Goal: Task Accomplishment & Management: Manage account settings

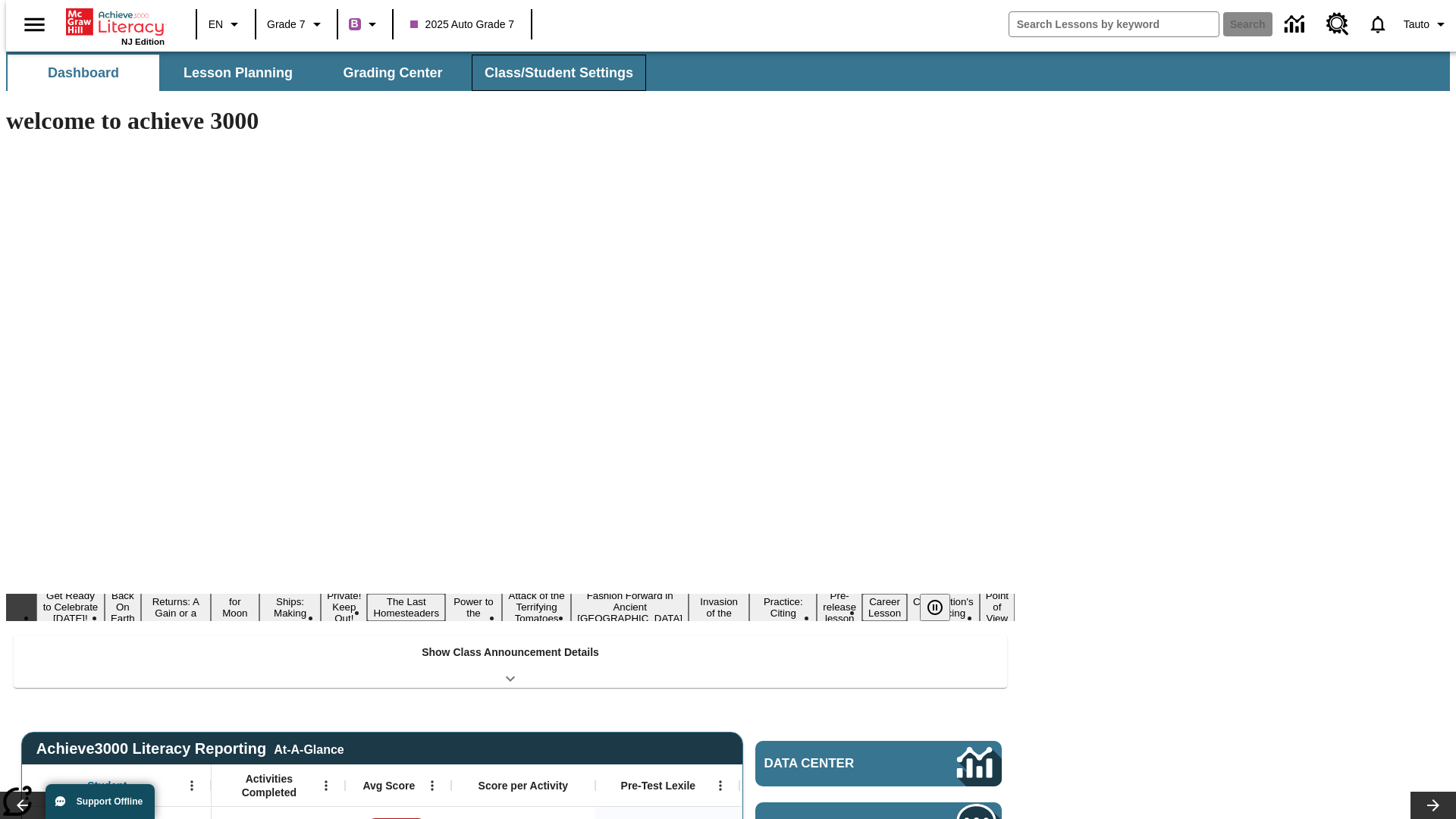
click at [551, 72] on button "Class/Student Settings" at bounding box center [558, 72] width 174 height 36
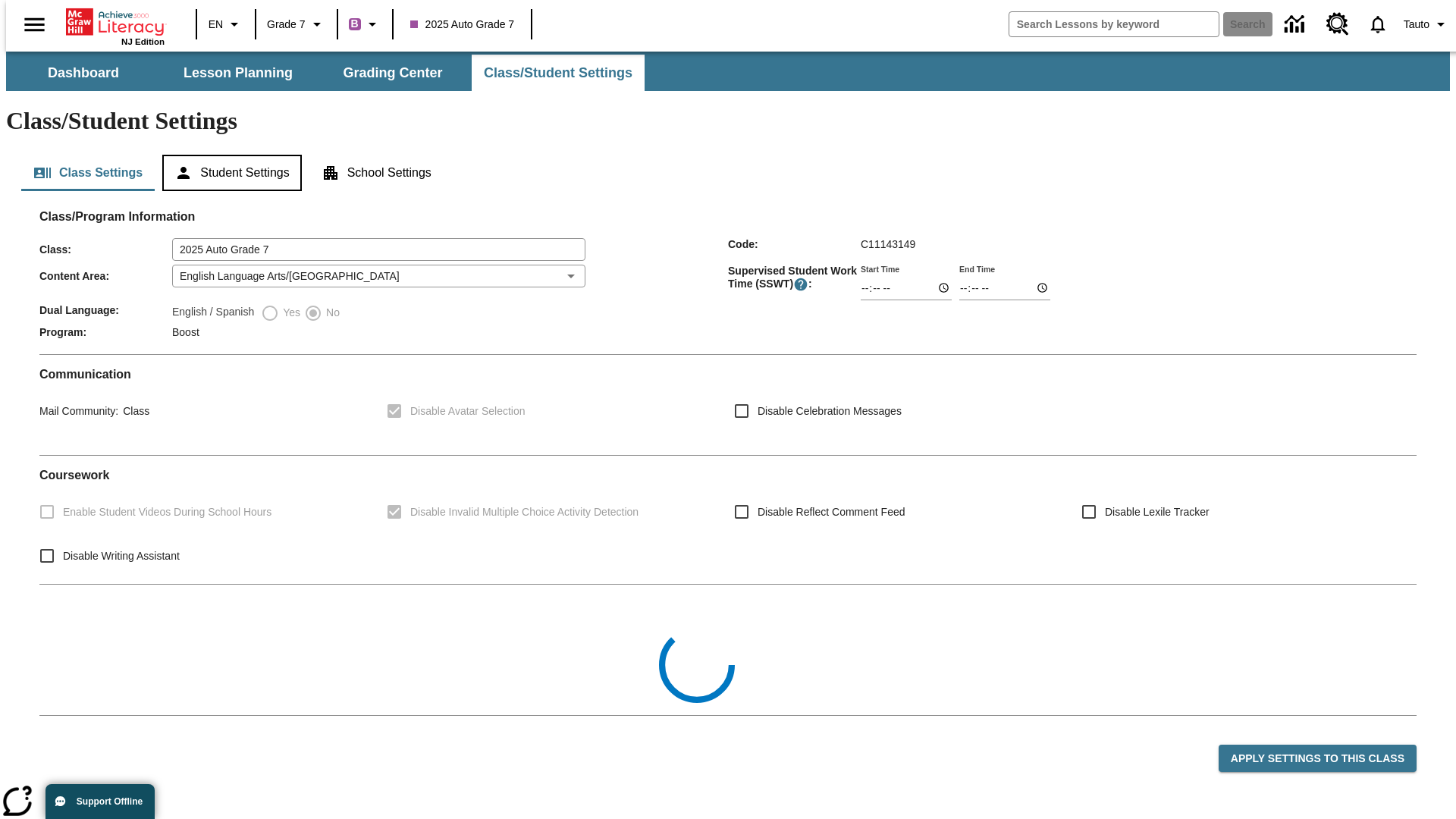
click at [228, 154] on button "Student Settings" at bounding box center [231, 173] width 139 height 36
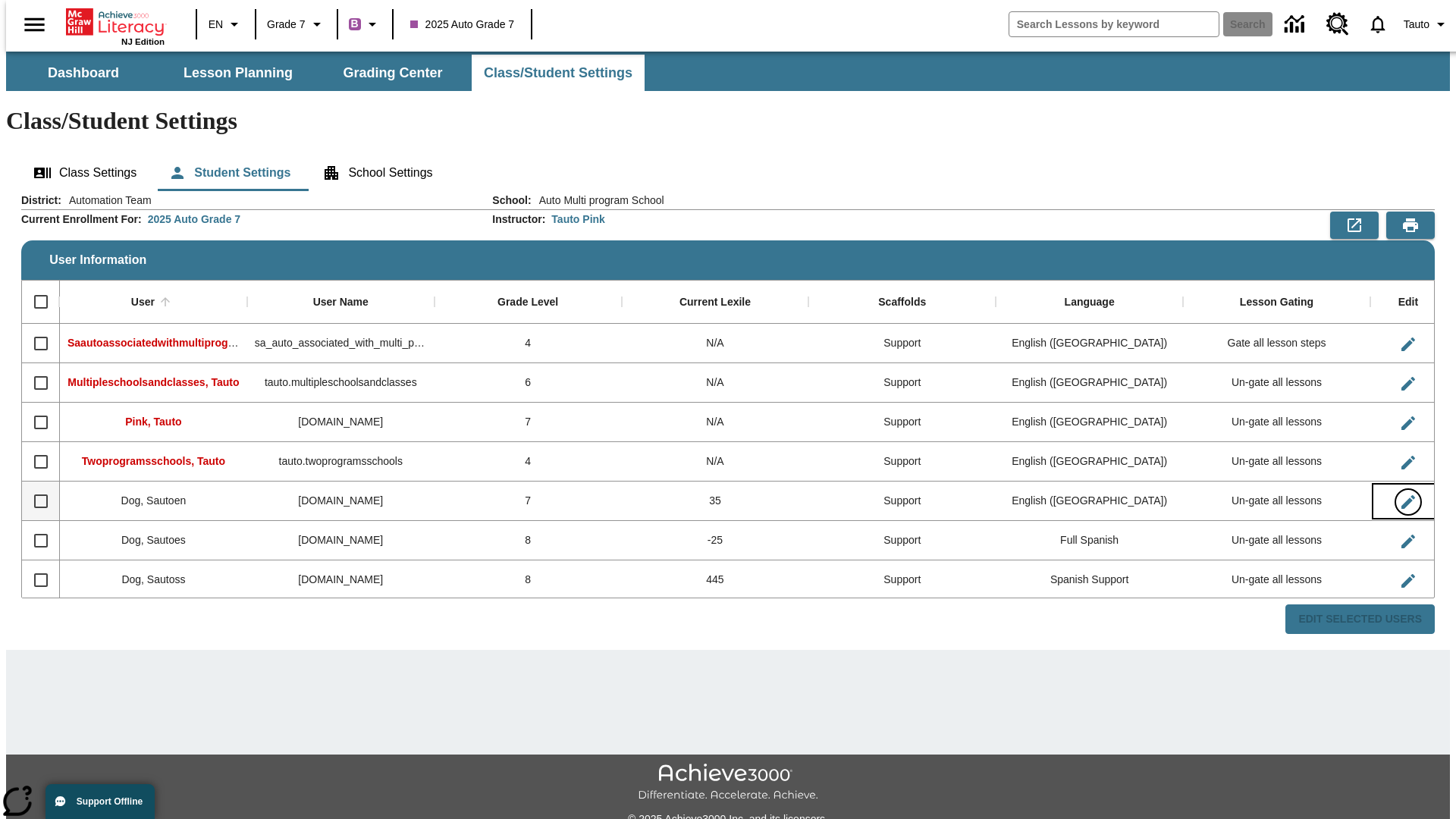
click at [1401, 495] on icon "Edit User" at bounding box center [1408, 502] width 14 height 14
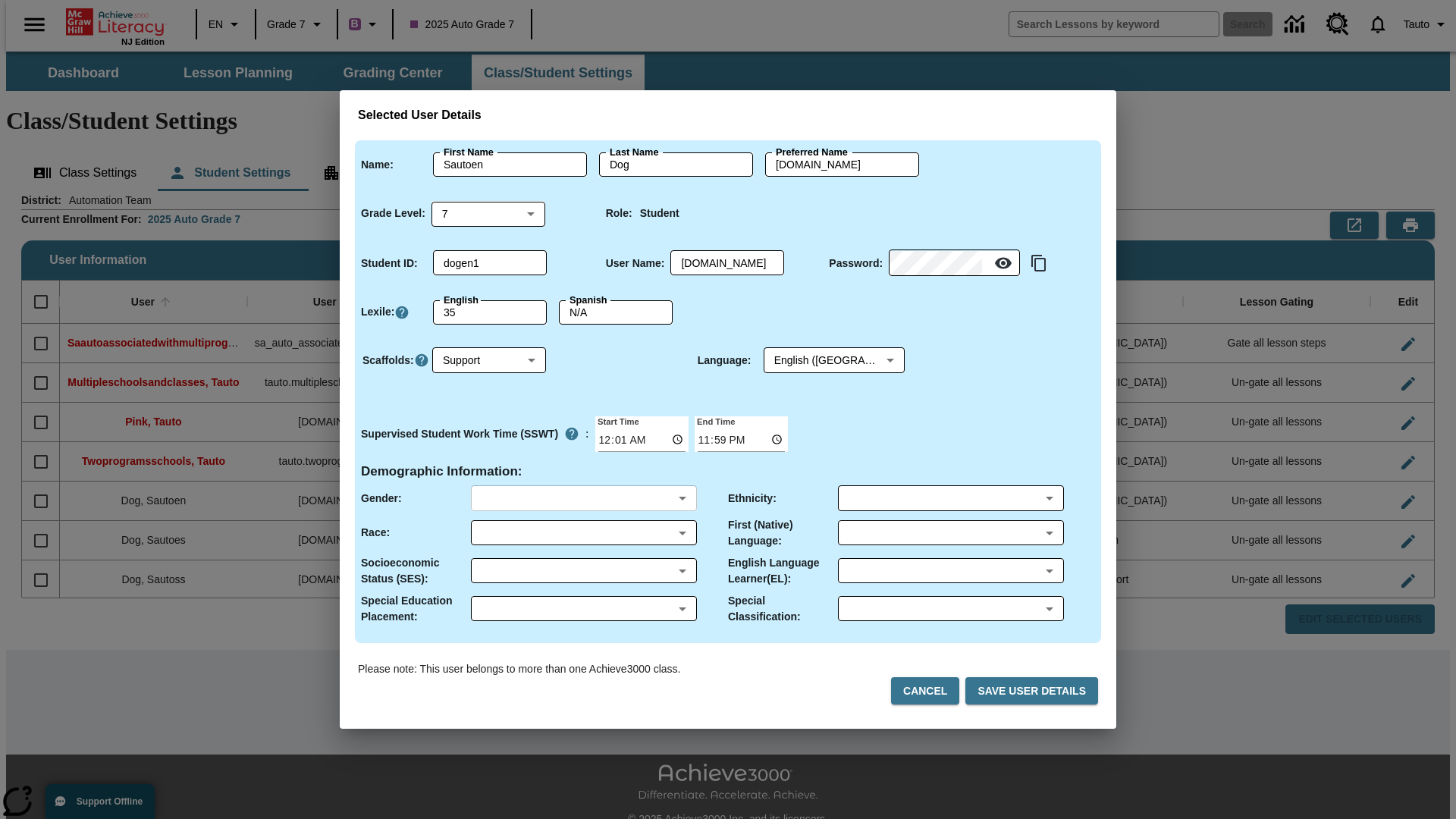
click at [583, 498] on body "Skip to main content NJ Edition EN Grade 7 B 2025 Auto Grade 7 Search 0 Tauto D…" at bounding box center [728, 452] width 1444 height 801
click at [583, 532] on body "Skip to main content NJ Edition EN Grade 7 B 2025 Auto Grade 7 Search 0 Tauto D…" at bounding box center [728, 452] width 1444 height 801
click at [583, 570] on body "Skip to main content NJ Edition EN Grade 7 B 2025 Auto Grade 7 Search 0 Tauto D…" at bounding box center [728, 452] width 1444 height 801
click at [583, 608] on body "Skip to main content NJ Edition EN Grade 7 B 2025 Auto Grade 7 Search 0 Tauto D…" at bounding box center [728, 452] width 1444 height 801
click at [950, 498] on body "Skip to main content NJ Edition EN Grade 7 B 2025 Auto Grade 7 Search 0 Tauto D…" at bounding box center [728, 452] width 1444 height 801
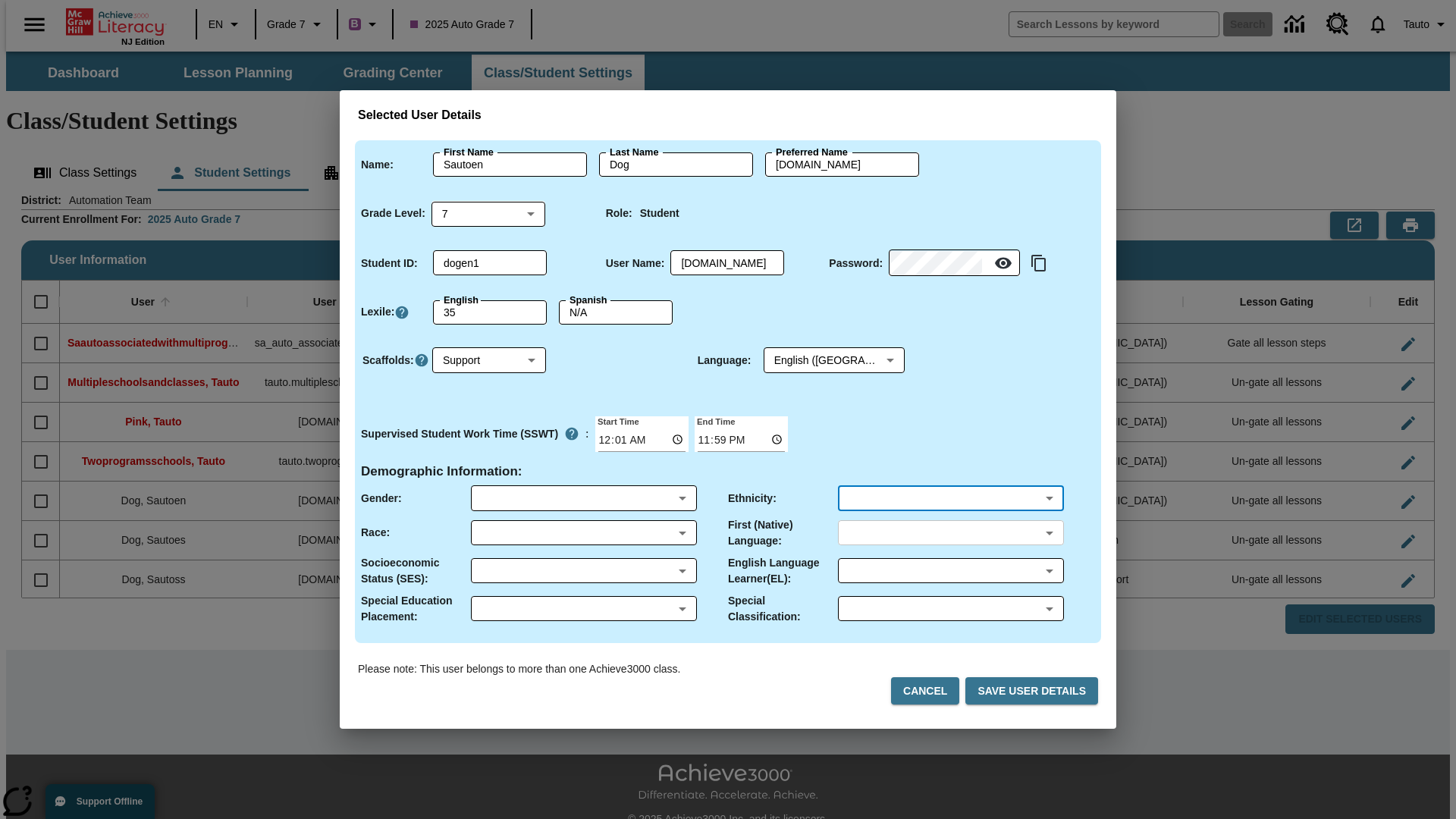
click at [950, 532] on body "Skip to main content NJ Edition EN Grade 7 B 2025 Auto Grade 7 Search 0 Tauto D…" at bounding box center [728, 452] width 1444 height 801
click at [950, 570] on body "Skip to main content NJ Edition EN Grade 7 B 2025 Auto Grade 7 Search 0 Tauto D…" at bounding box center [728, 452] width 1444 height 801
click at [950, 608] on body "Skip to main content NJ Edition EN Grade 7 B 2025 Auto Grade 7 Search 0 Tauto D…" at bounding box center [728, 452] width 1444 height 801
